Goal: Information Seeking & Learning: Learn about a topic

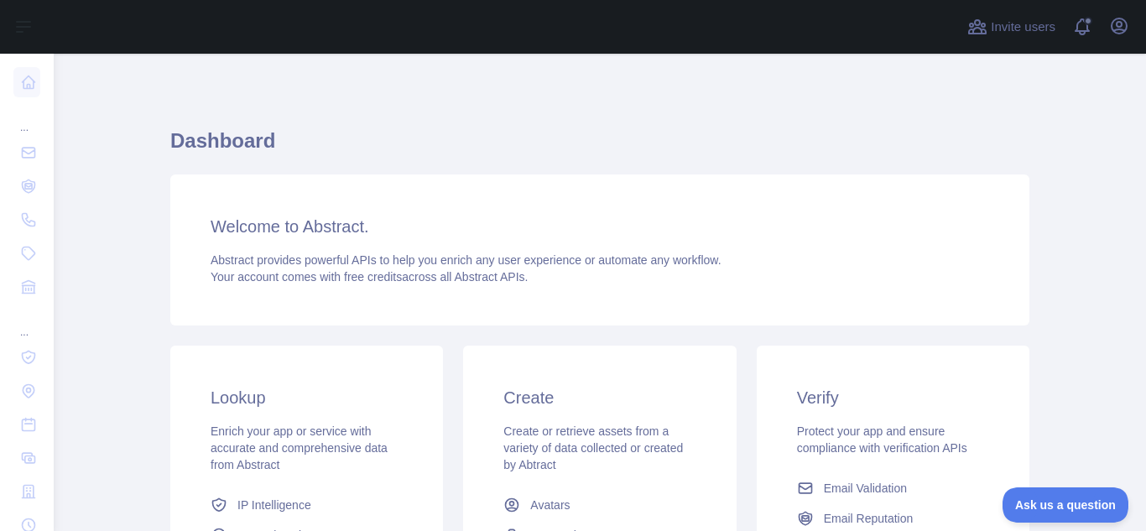
click at [310, 244] on div "Welcome to Abstract. Abstract provides powerful APIs to help you enrich any use…" at bounding box center [599, 249] width 859 height 151
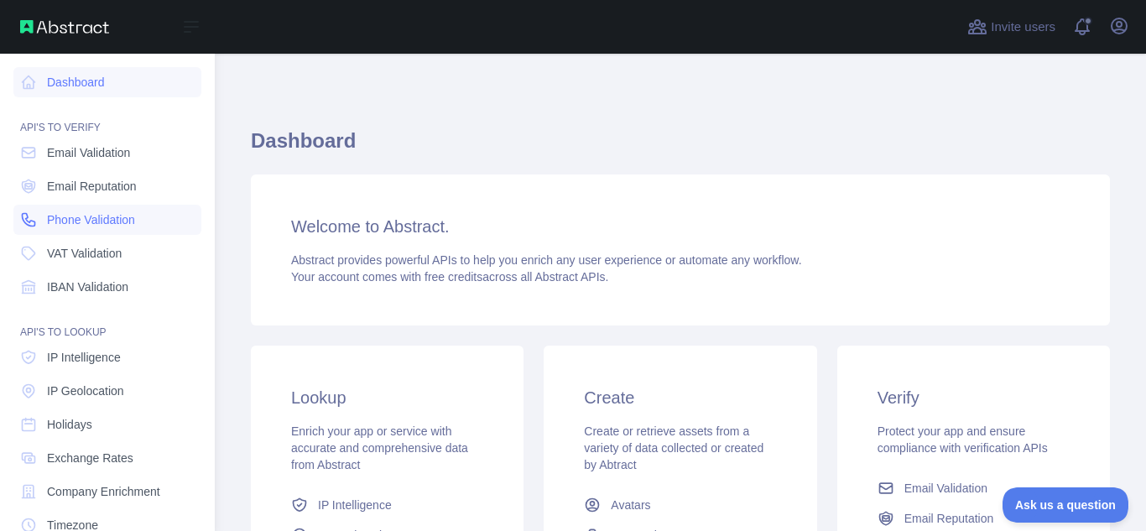
click at [71, 222] on span "Phone Validation" at bounding box center [91, 219] width 88 height 17
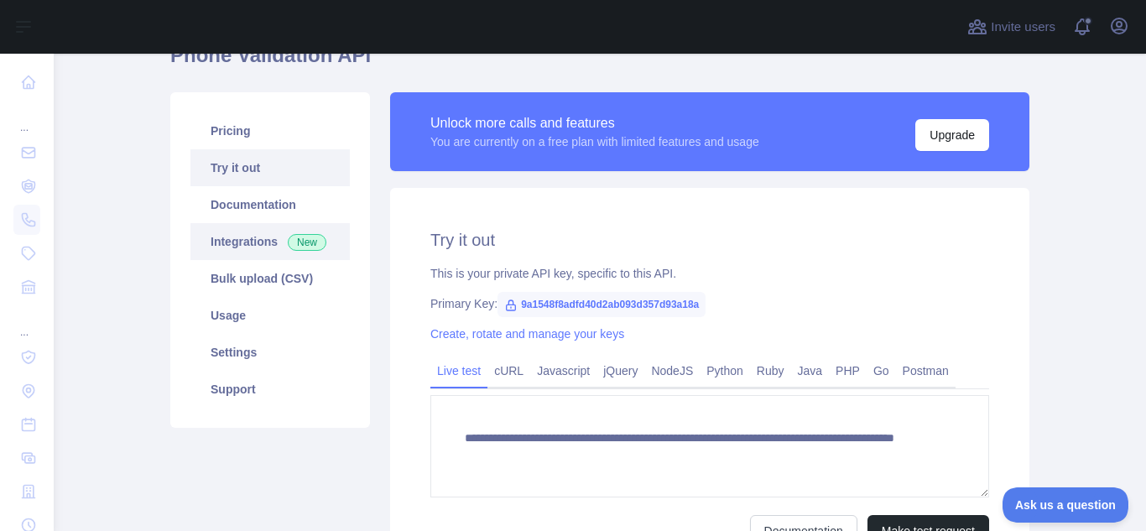
scroll to position [84, 0]
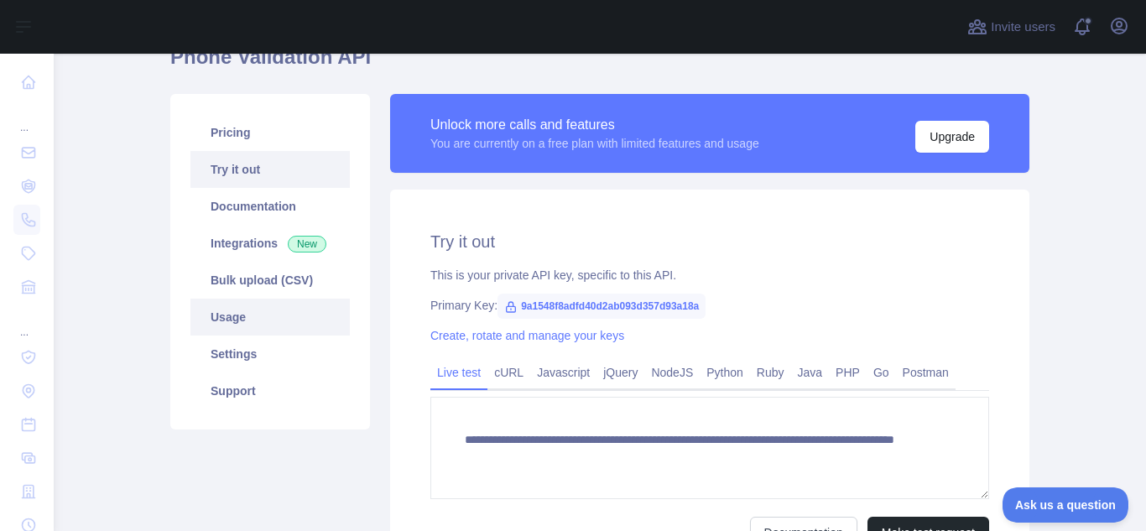
click at [262, 306] on link "Usage" at bounding box center [269, 317] width 159 height 37
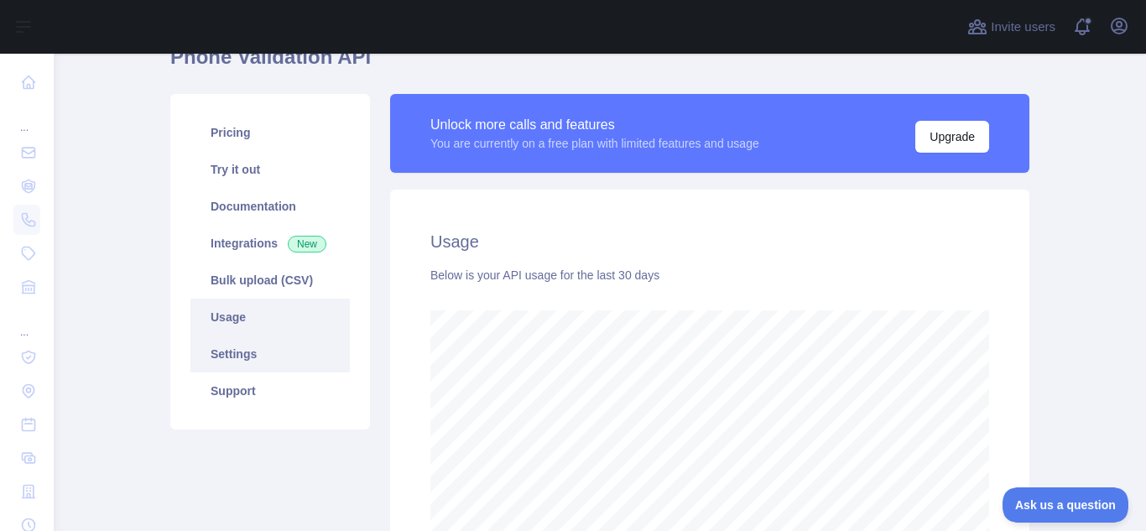
scroll to position [477, 1079]
click at [255, 345] on link "Settings" at bounding box center [269, 353] width 159 height 37
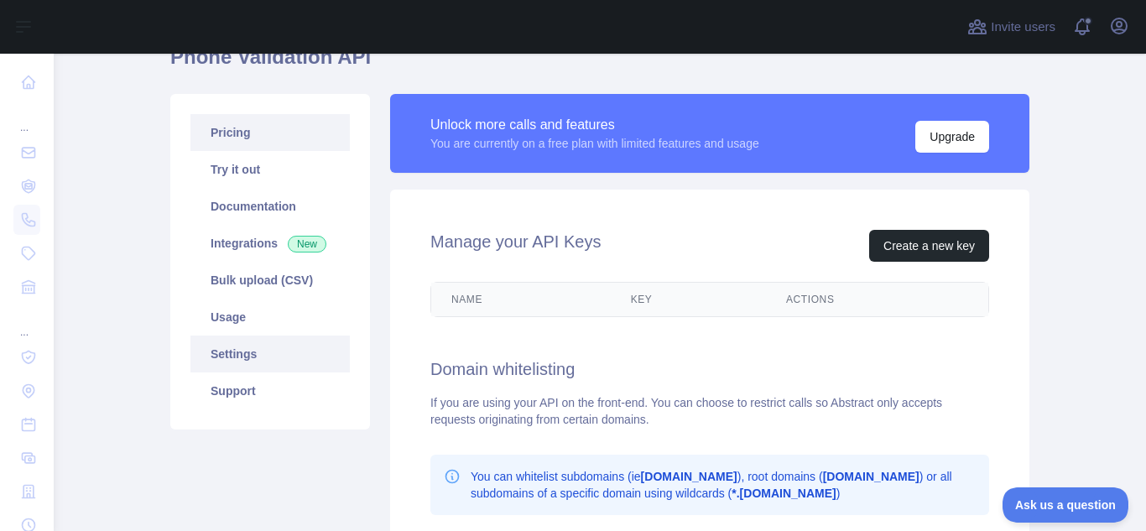
click at [263, 144] on link "Pricing" at bounding box center [269, 132] width 159 height 37
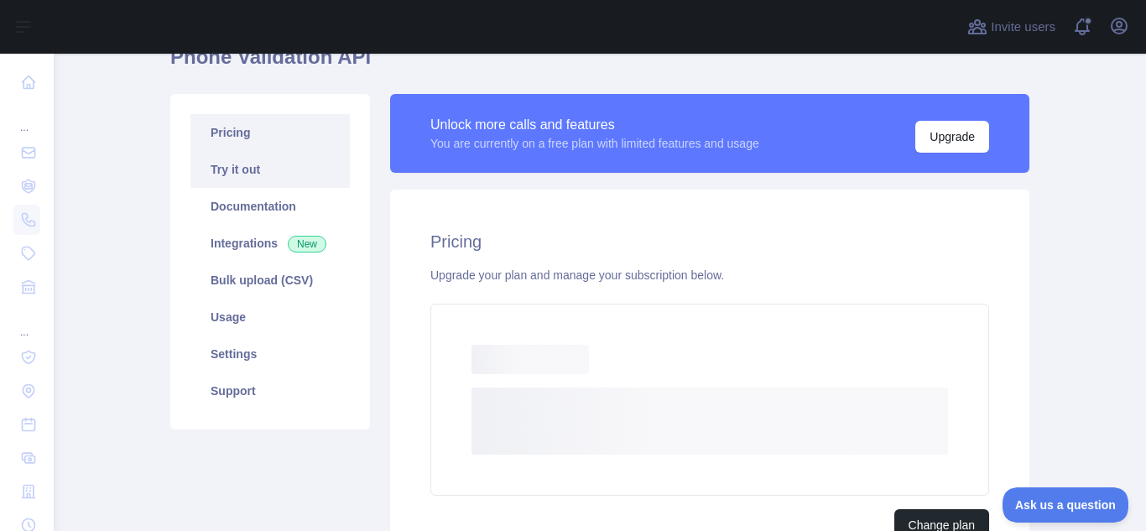
click at [263, 169] on link "Try it out" at bounding box center [269, 169] width 159 height 37
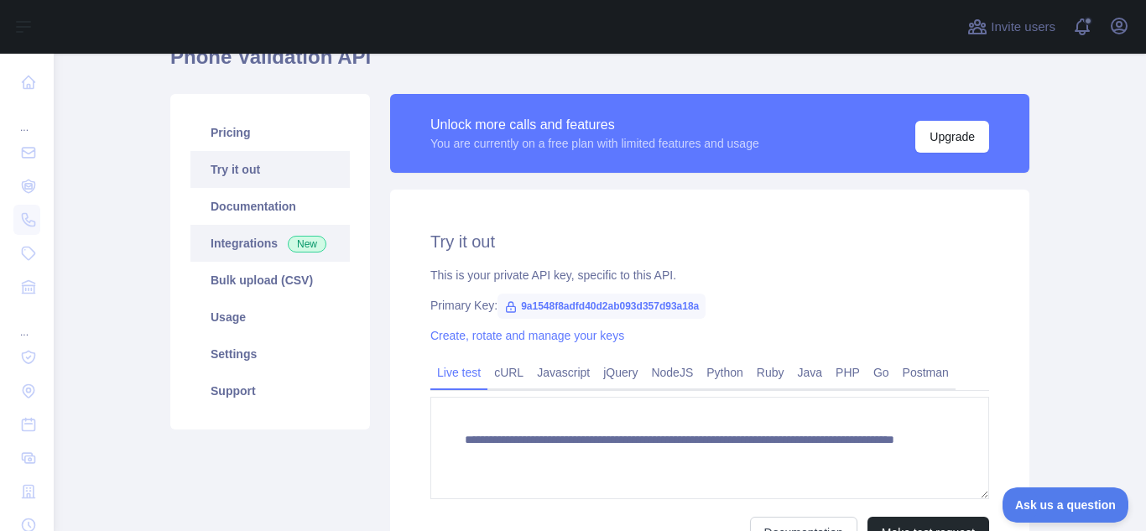
click at [268, 230] on link "Integrations New" at bounding box center [269, 243] width 159 height 37
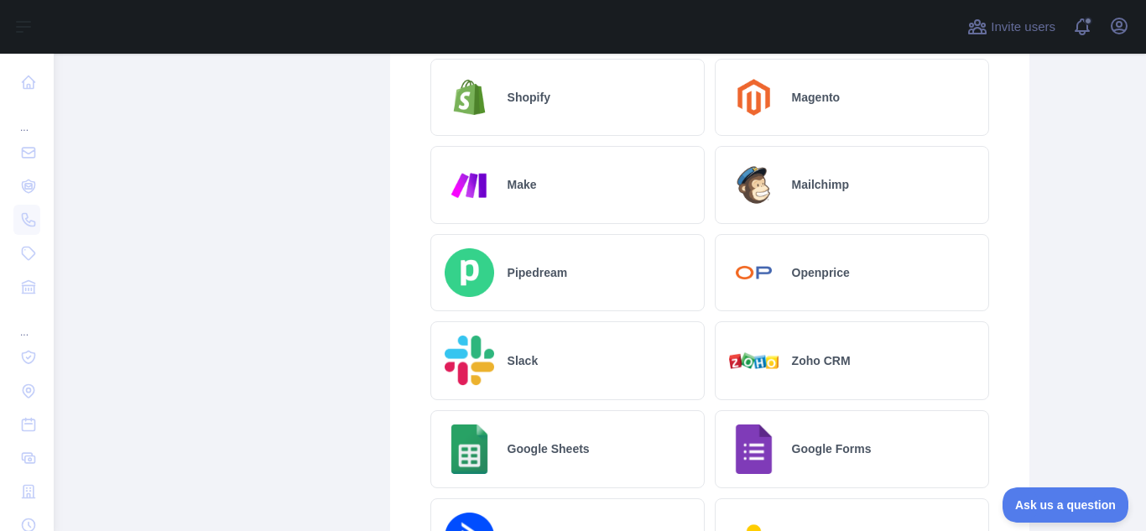
scroll to position [638, 0]
